Goal: Find contact information: Find contact information

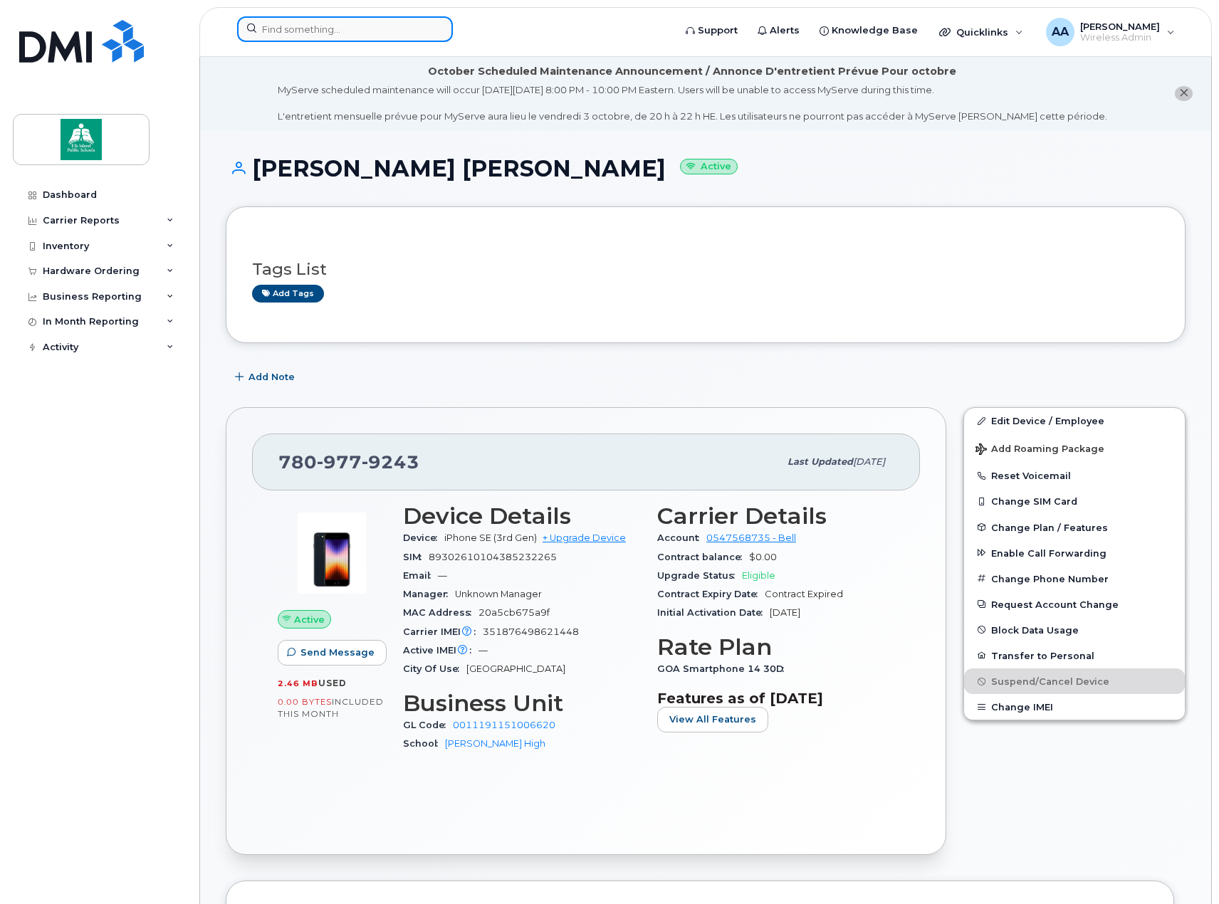
click at [280, 33] on input at bounding box center [345, 29] width 216 height 26
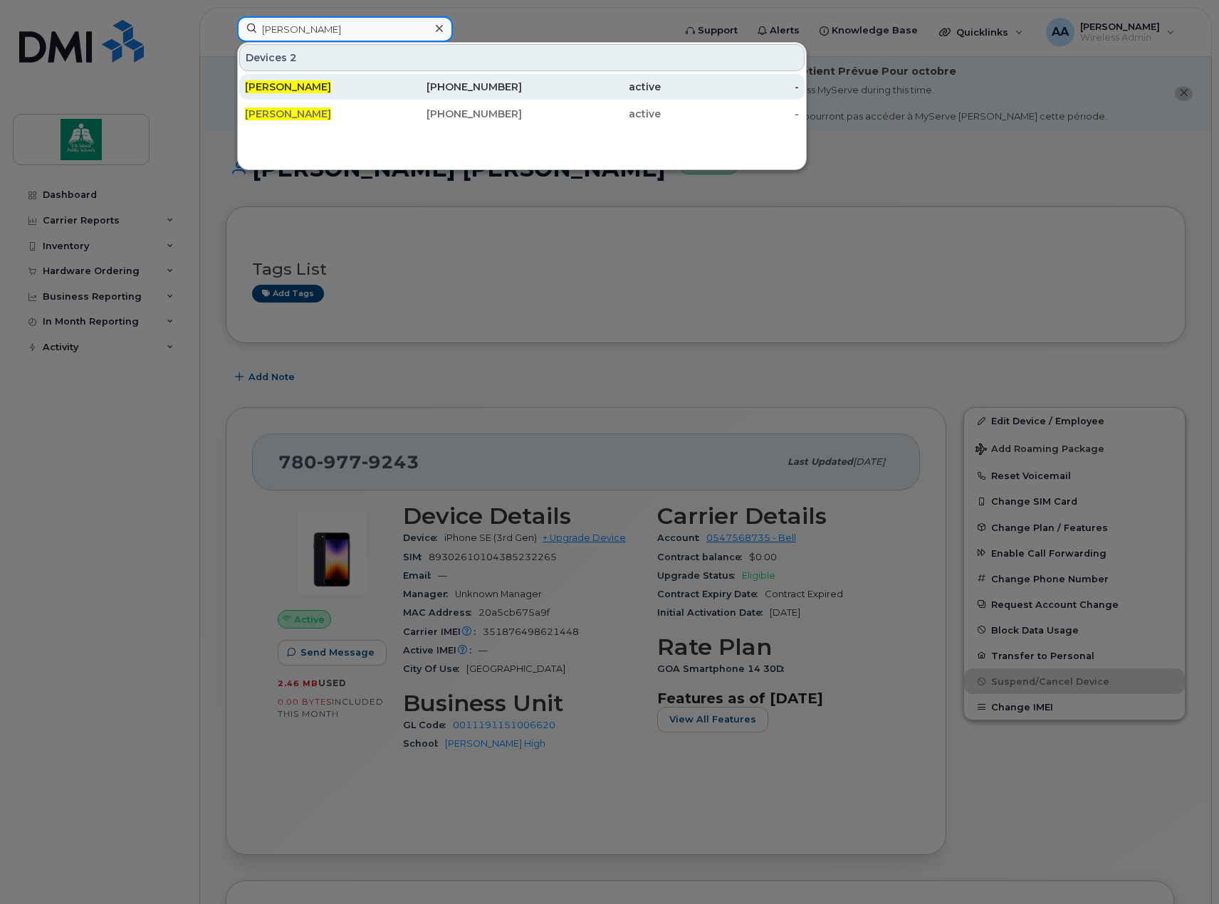
type input "teri pearn"
drag, startPoint x: 288, startPoint y: 80, endPoint x: 295, endPoint y: 88, distance: 10.6
click at [288, 80] on div "[PERSON_NAME]" at bounding box center [314, 87] width 139 height 26
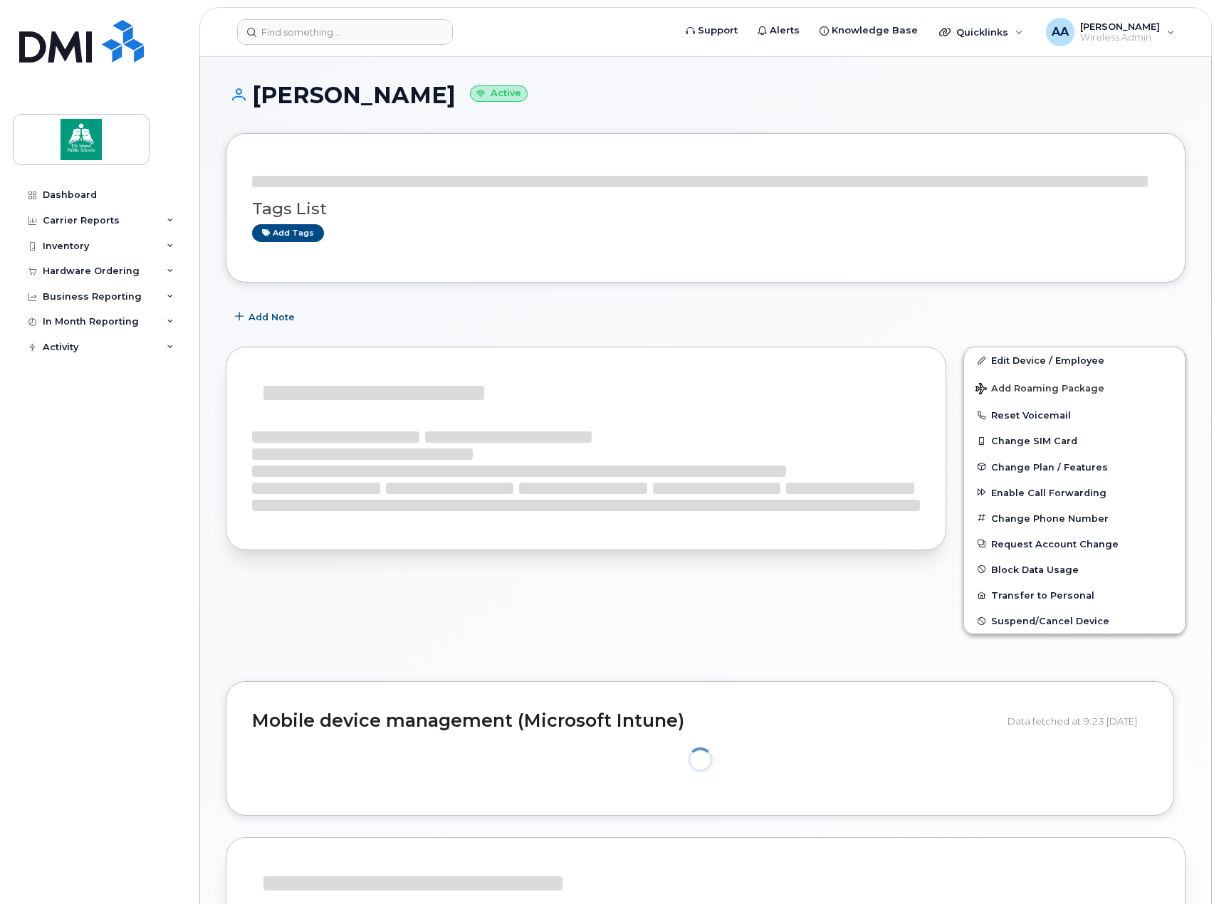
scroll to position [145, 0]
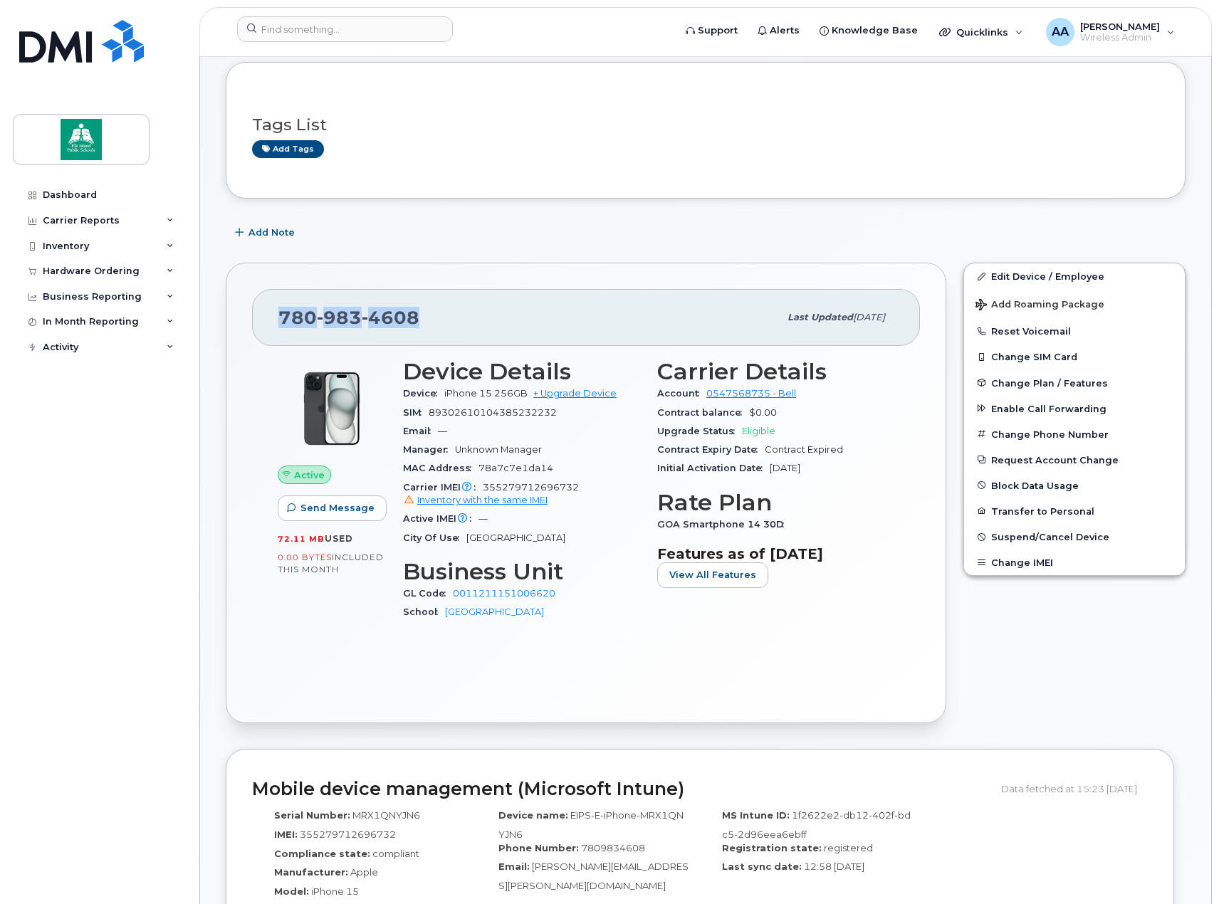
drag, startPoint x: 405, startPoint y: 322, endPoint x: 283, endPoint y: 325, distance: 121.8
click at [283, 325] on div "780 983 4608" at bounding box center [528, 318] width 500 height 30
copy span "780 983 4608"
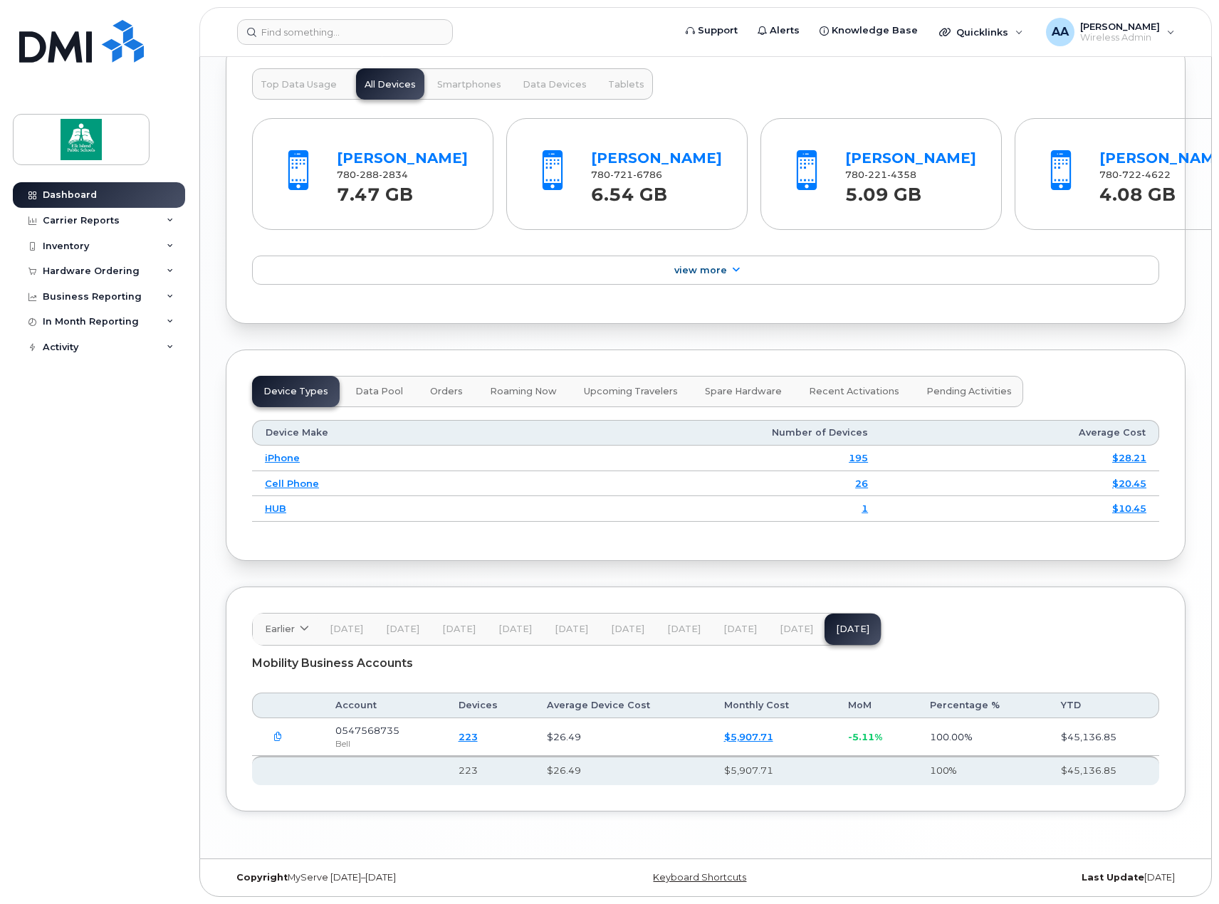
scroll to position [1572, 0]
click at [101, 246] on div "Inventory" at bounding box center [99, 247] width 172 height 26
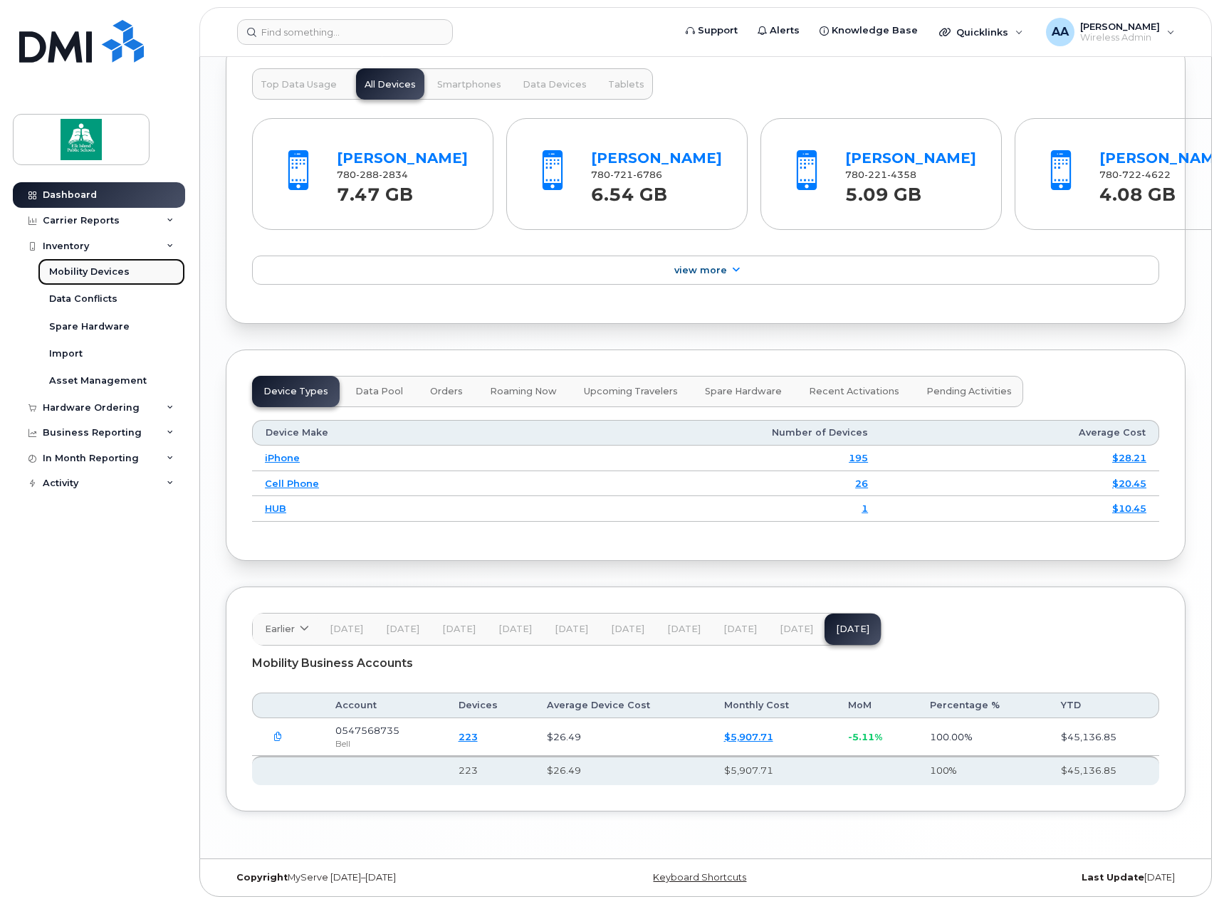
click at [83, 277] on div "Mobility Devices" at bounding box center [89, 272] width 80 height 13
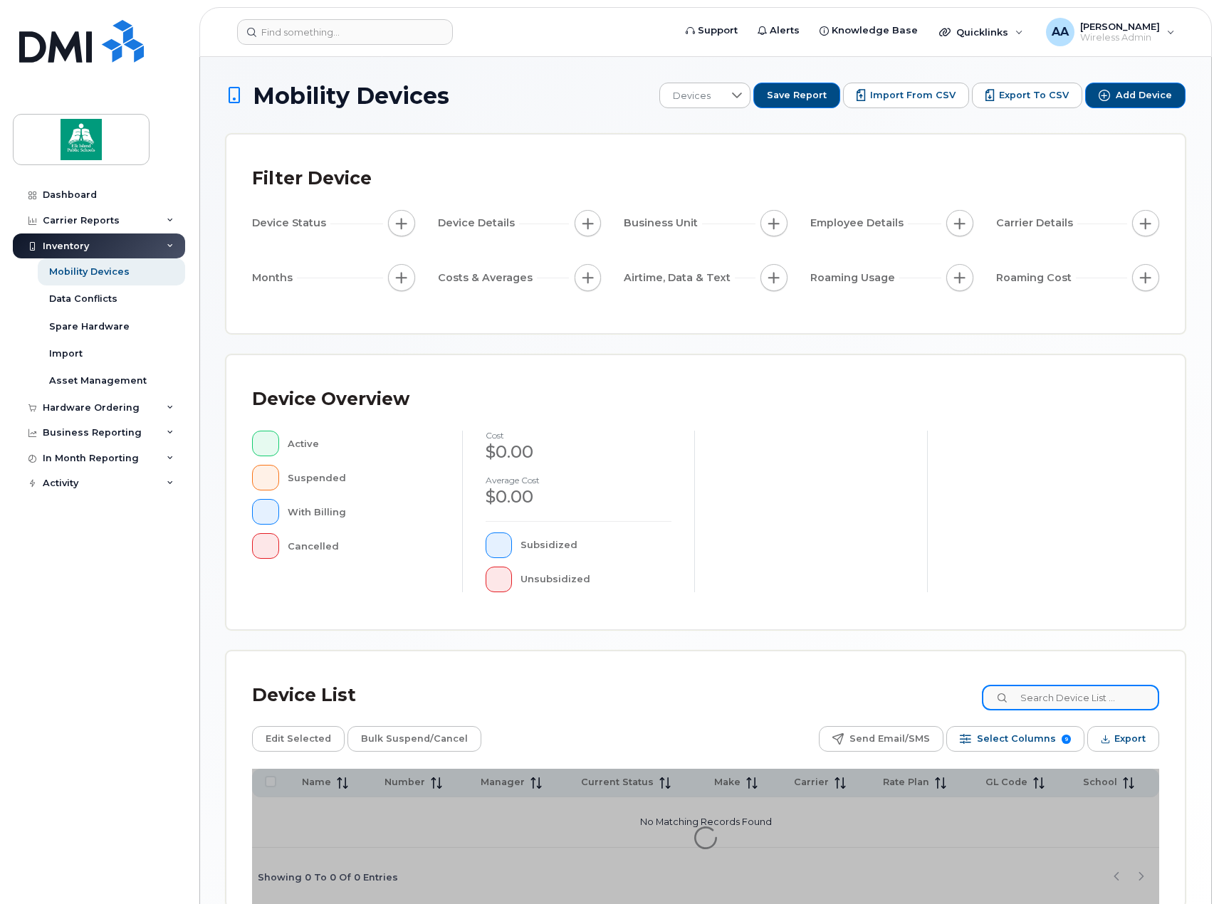
click at [1072, 700] on input at bounding box center [1070, 698] width 177 height 26
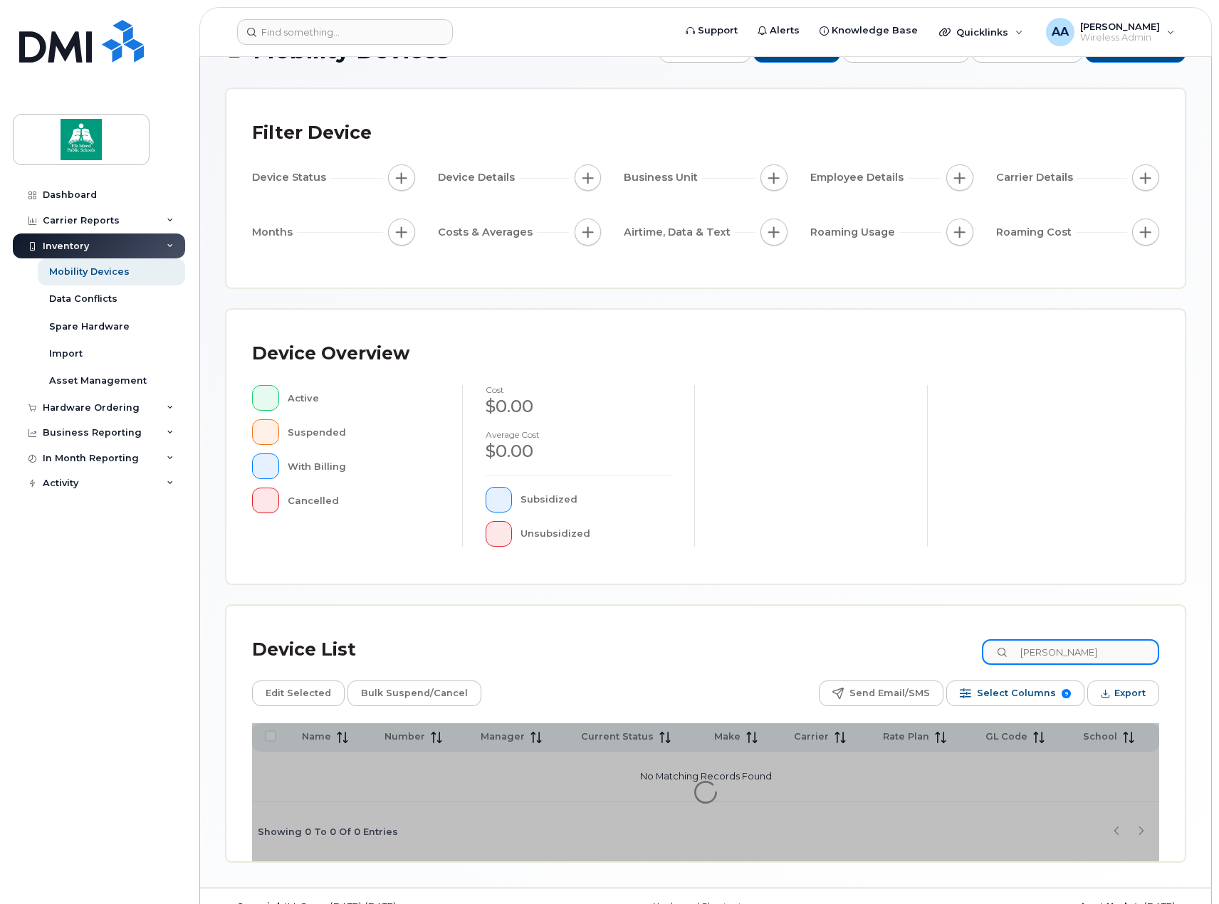
scroll to position [71, 0]
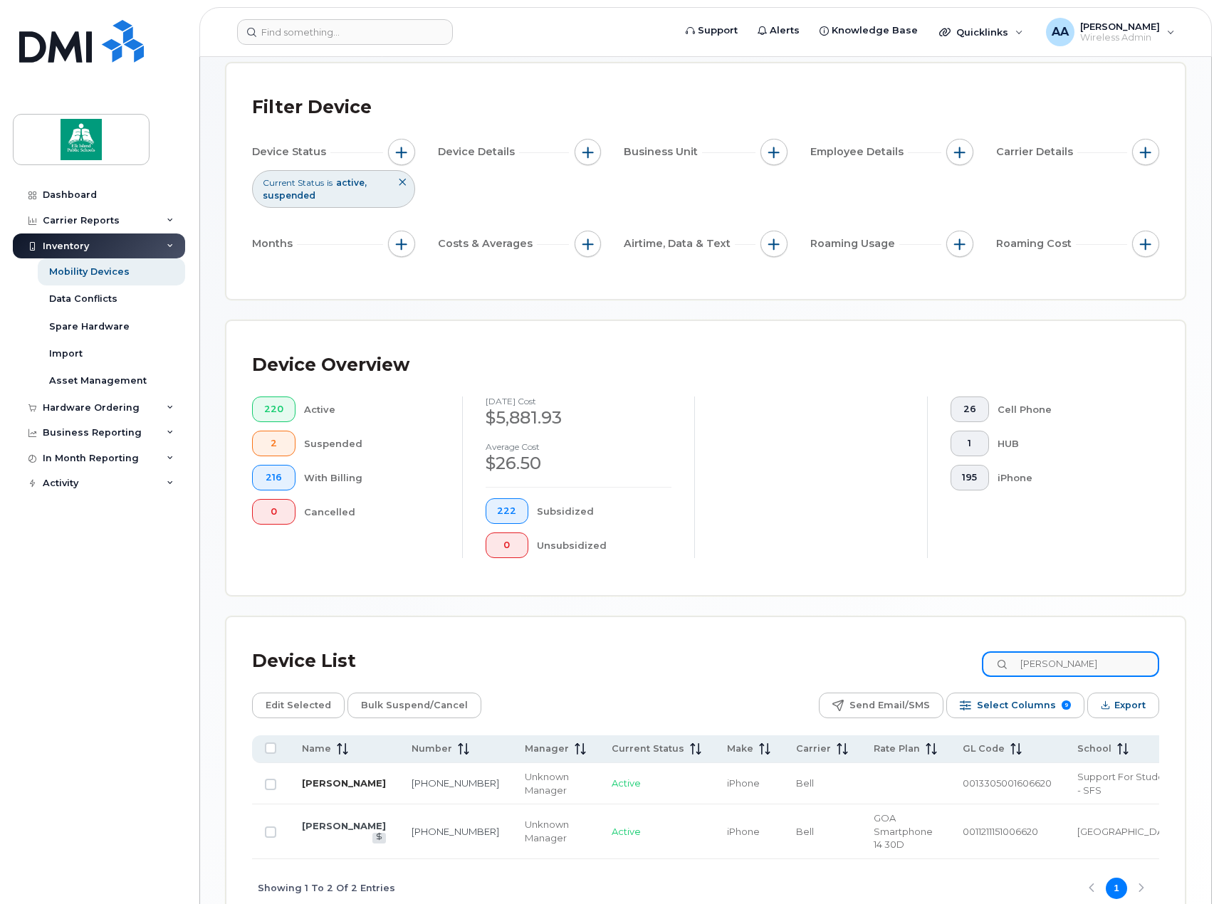
type input "teri"
click at [323, 785] on link "[PERSON_NAME]" at bounding box center [344, 782] width 84 height 11
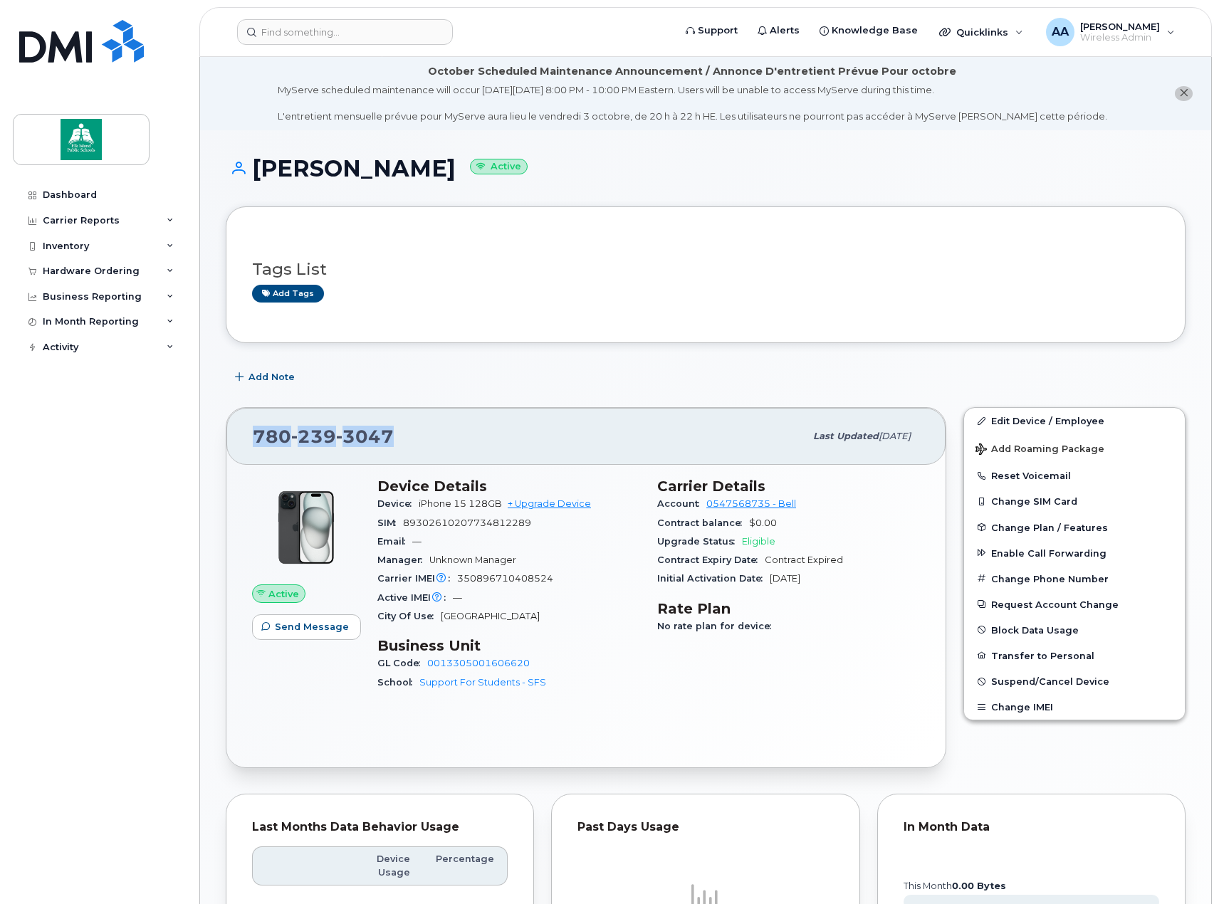
drag, startPoint x: 404, startPoint y: 440, endPoint x: 256, endPoint y: 439, distance: 148.1
click at [256, 439] on div "[PHONE_NUMBER]" at bounding box center [529, 436] width 552 height 30
copy span "[PHONE_NUMBER]"
